Goal: Task Accomplishment & Management: Use online tool/utility

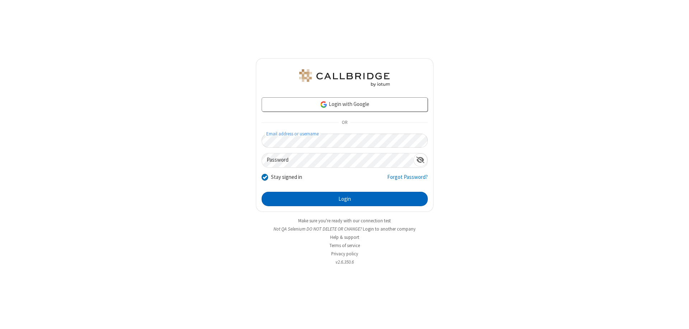
click at [345, 199] on button "Login" at bounding box center [345, 199] width 166 height 14
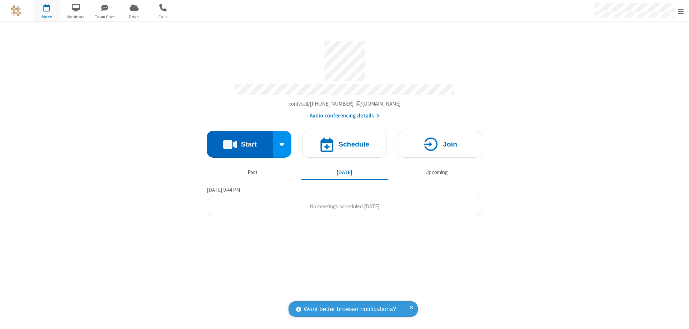
click at [240, 141] on button "Start" at bounding box center [240, 144] width 66 height 27
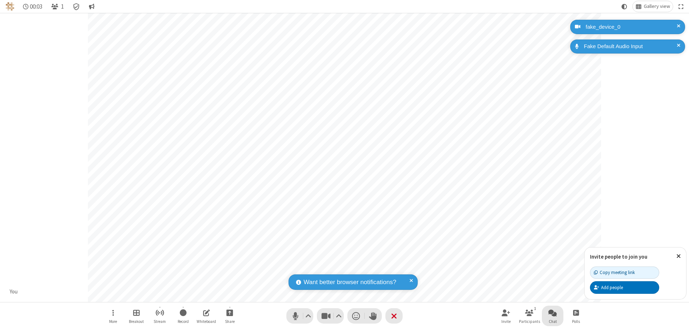
click at [553, 312] on span "Open chat" at bounding box center [552, 312] width 9 height 9
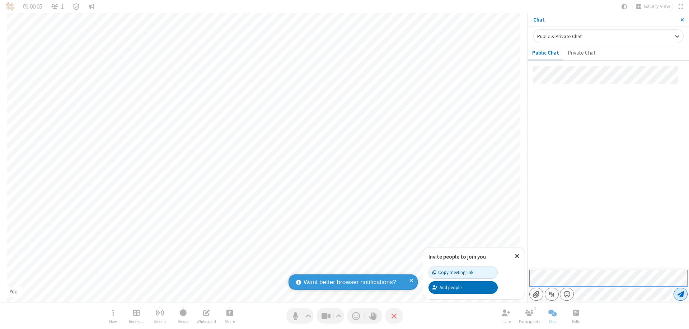
click at [681, 294] on span "Send message" at bounding box center [681, 293] width 6 height 7
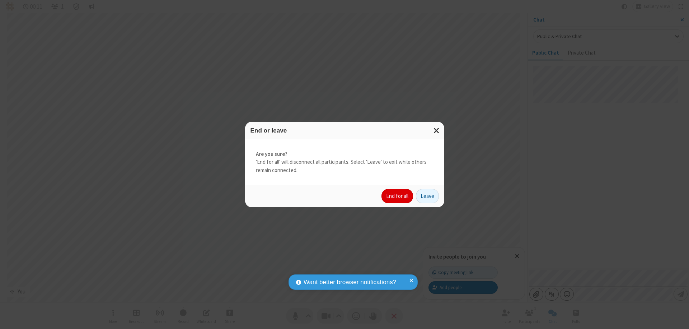
click at [398, 196] on button "End for all" at bounding box center [398, 196] width 32 height 14
